Goal: Find specific page/section: Find specific page/section

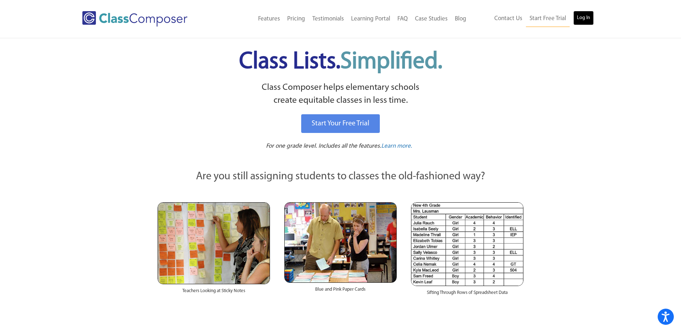
click at [583, 20] on link "Log In" at bounding box center [583, 18] width 20 height 14
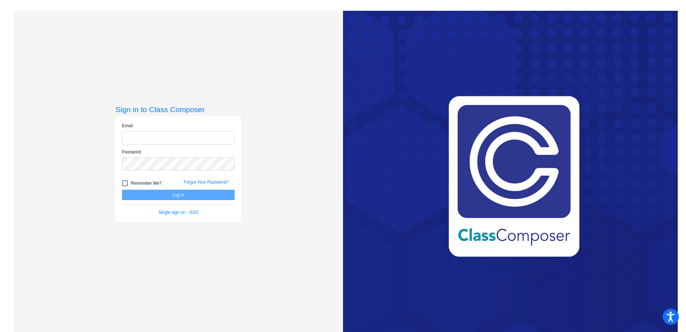
type input "jgalasso@cvs.k12.mi.us"
click at [203, 197] on button "Log In" at bounding box center [178, 195] width 113 height 10
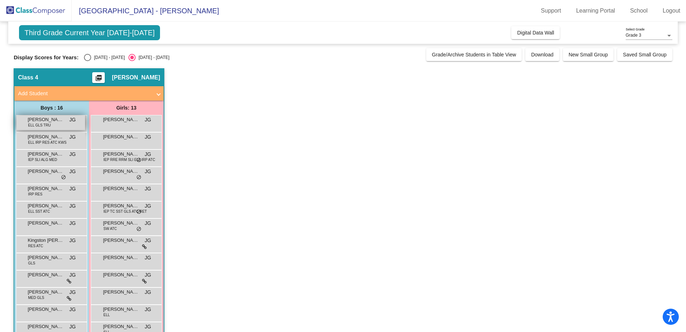
click at [60, 121] on span "Aariz Yusuf" at bounding box center [46, 119] width 36 height 7
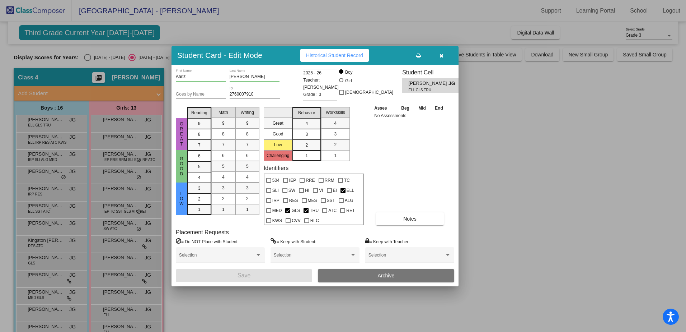
click at [60, 141] on div at bounding box center [343, 166] width 686 height 332
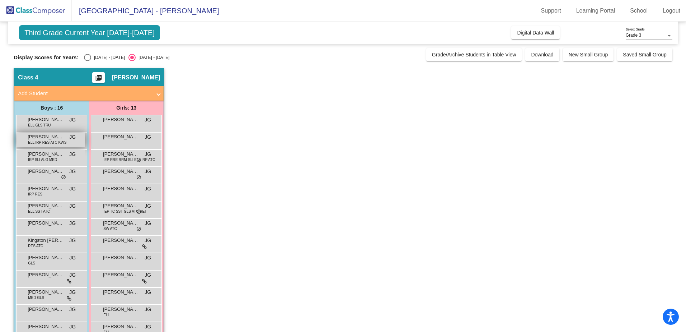
click at [60, 141] on span "ELL IRP RES ATC KWS" at bounding box center [47, 142] width 38 height 5
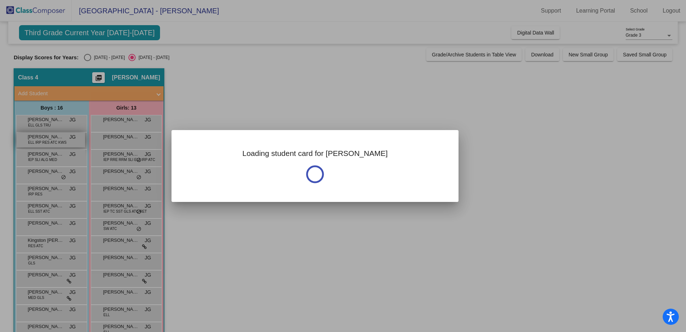
click at [60, 141] on div at bounding box center [343, 166] width 686 height 332
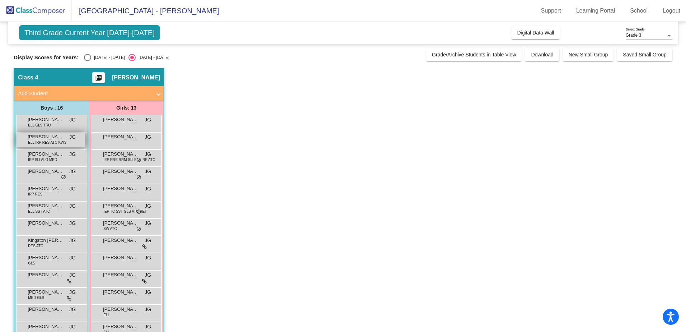
click at [60, 141] on span "ELL IRP RES ATC KWS" at bounding box center [47, 142] width 38 height 5
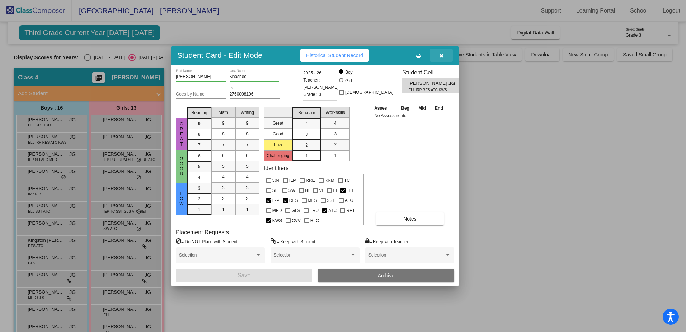
click at [444, 55] on button "button" at bounding box center [441, 55] width 23 height 13
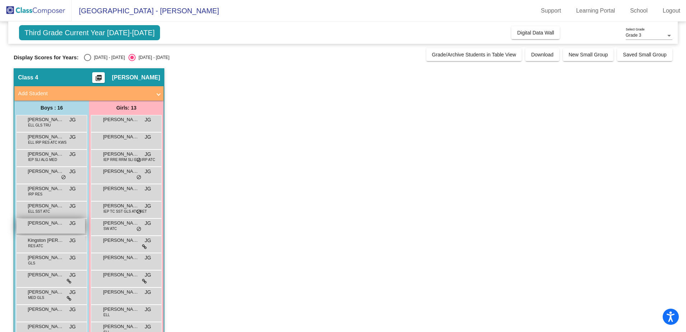
click at [43, 221] on span "Jase Lively" at bounding box center [46, 222] width 36 height 7
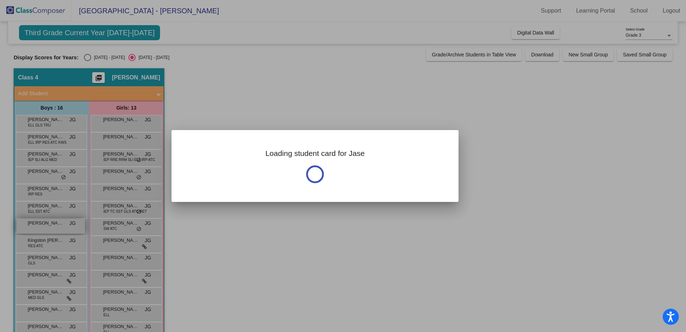
click at [44, 220] on div at bounding box center [343, 166] width 686 height 332
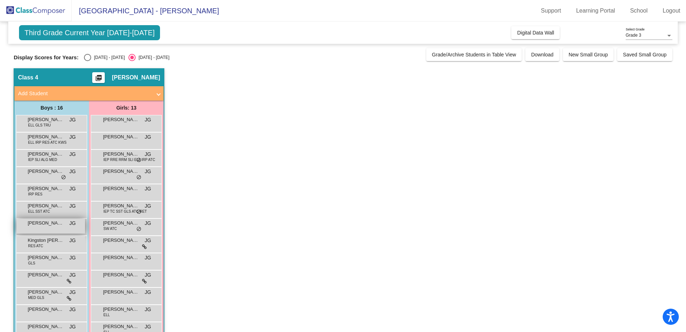
click at [44, 220] on span "Jase Lively" at bounding box center [46, 222] width 36 height 7
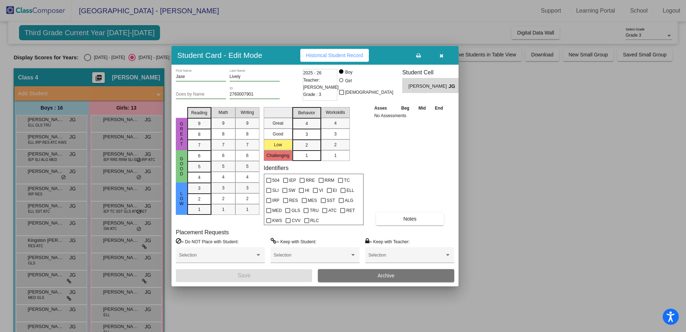
click at [319, 76] on span "Teacher: Julie Galasso" at bounding box center [321, 83] width 36 height 14
click at [557, 131] on div at bounding box center [343, 166] width 686 height 332
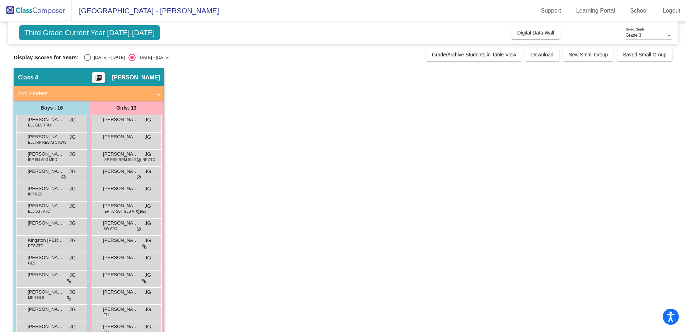
click at [644, 34] on div "Grade 3" at bounding box center [646, 35] width 40 height 5
click at [644, 34] on span "Grade 3" at bounding box center [649, 35] width 47 height 13
click at [97, 57] on div "2024 - 2025" at bounding box center [108, 57] width 34 height 6
click at [88, 61] on input "2024 - 2025" at bounding box center [87, 61] width 0 height 0
radio input "true"
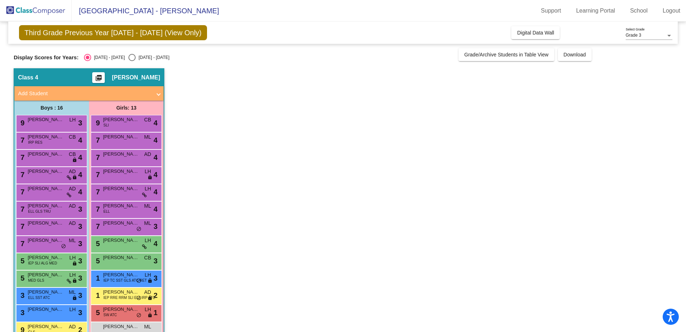
scroll to position [70, 0]
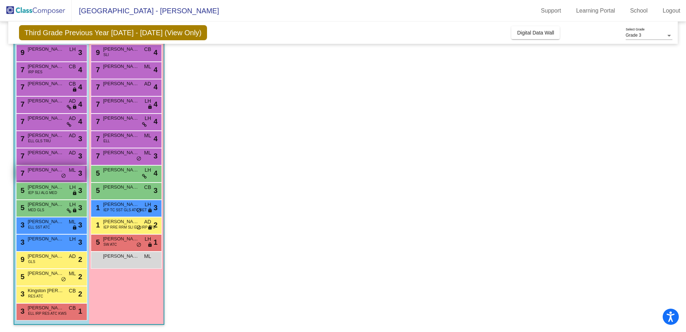
click at [50, 174] on div "7 Vincenzo Ketchum ML lock do_not_disturb_alt 3" at bounding box center [51, 172] width 69 height 15
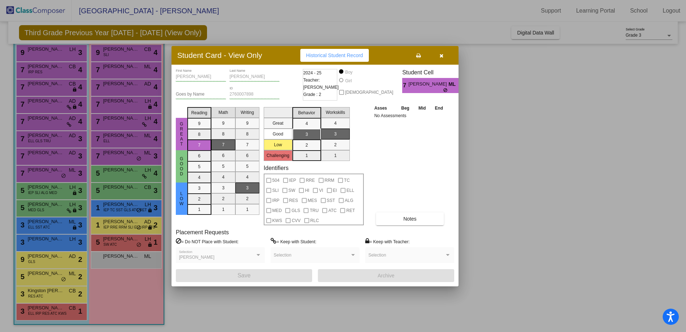
click at [512, 228] on div at bounding box center [343, 166] width 686 height 332
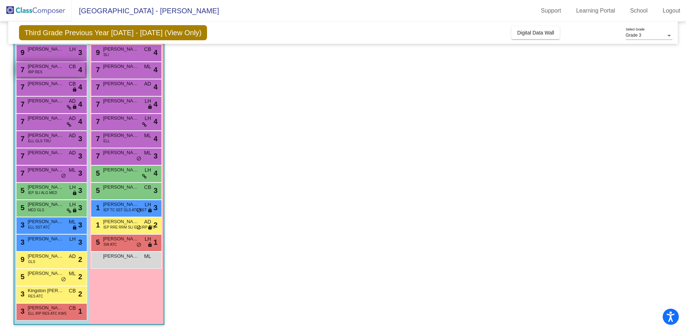
click at [54, 68] on span "Dominic Najor" at bounding box center [46, 66] width 36 height 7
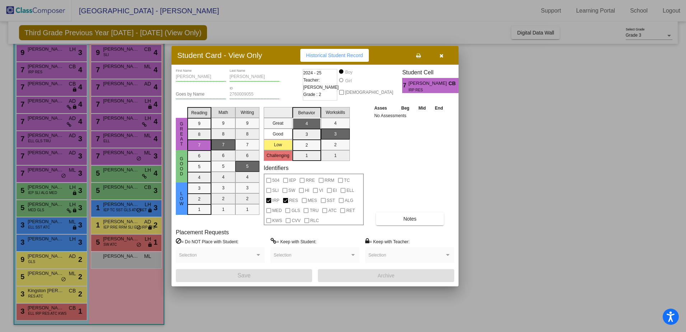
click at [71, 172] on div at bounding box center [343, 166] width 686 height 332
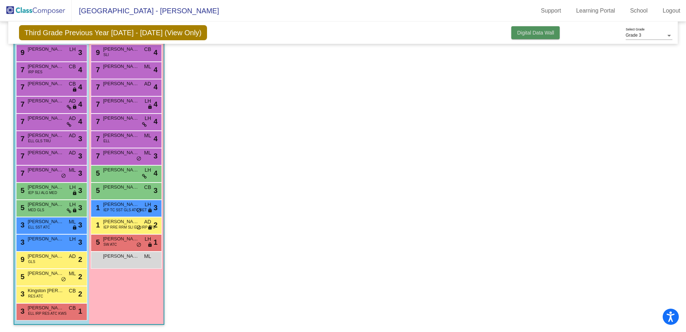
click at [536, 37] on button "Digital Data Wall" at bounding box center [536, 32] width 48 height 13
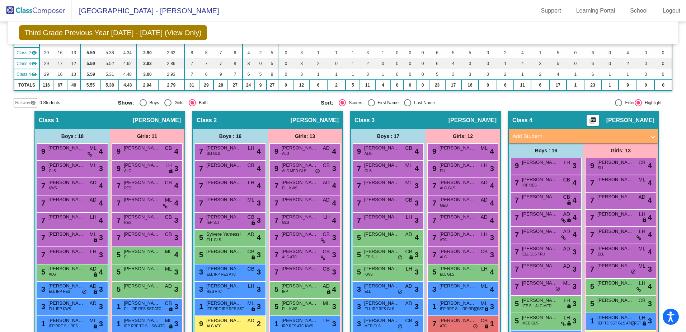
scroll to position [0, 0]
